Goal: Task Accomplishment & Management: Manage account settings

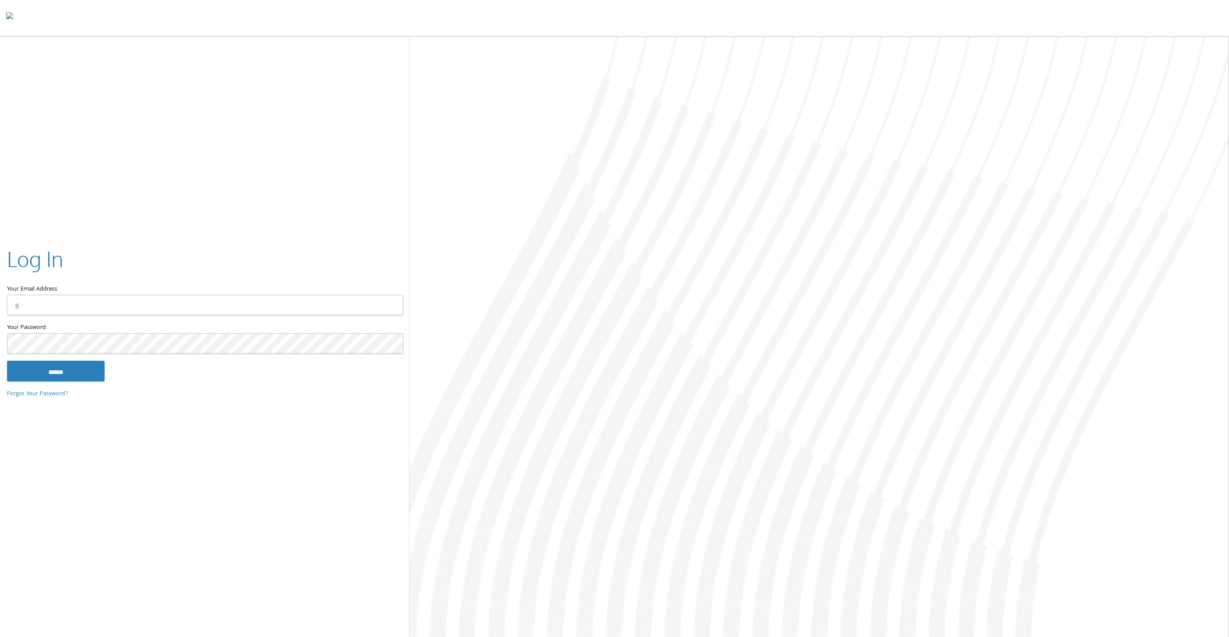
click at [58, 304] on input "Your Email Address" at bounding box center [205, 305] width 396 height 20
type input "**********"
click at [7, 360] on input "******" at bounding box center [56, 370] width 98 height 21
click at [45, 75] on div "Log In Your Email Address Your Password This field is required ****** Forgot Yo…" at bounding box center [614, 338] width 1229 height 602
